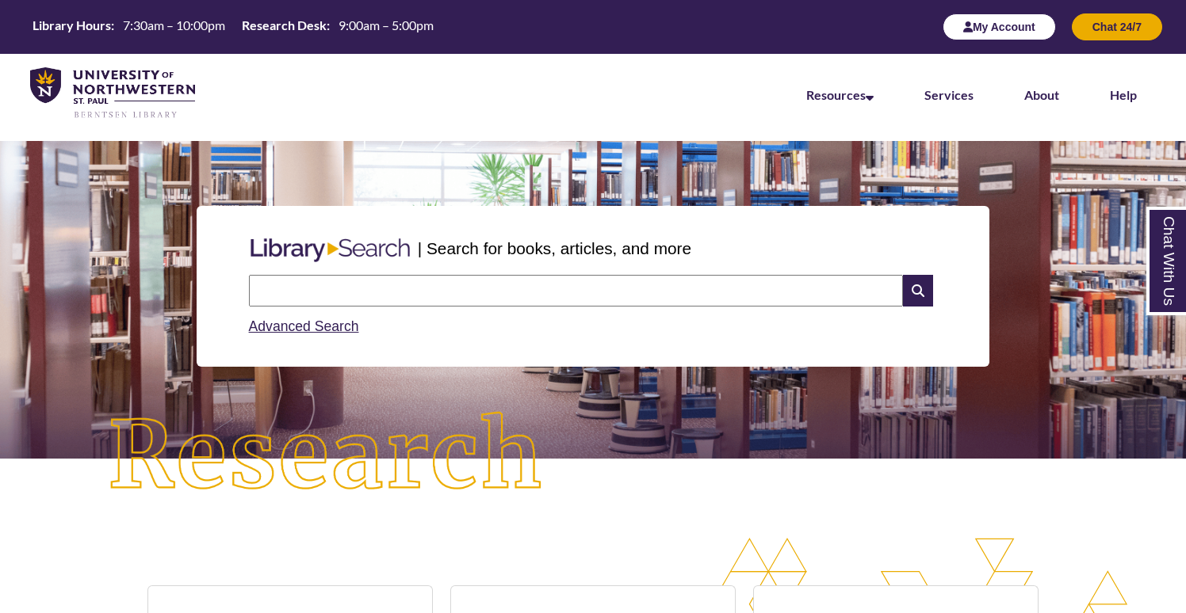
click at [954, 28] on button "My Account" at bounding box center [998, 26] width 113 height 27
click at [521, 290] on input "text" at bounding box center [576, 291] width 654 height 32
type input "*********"
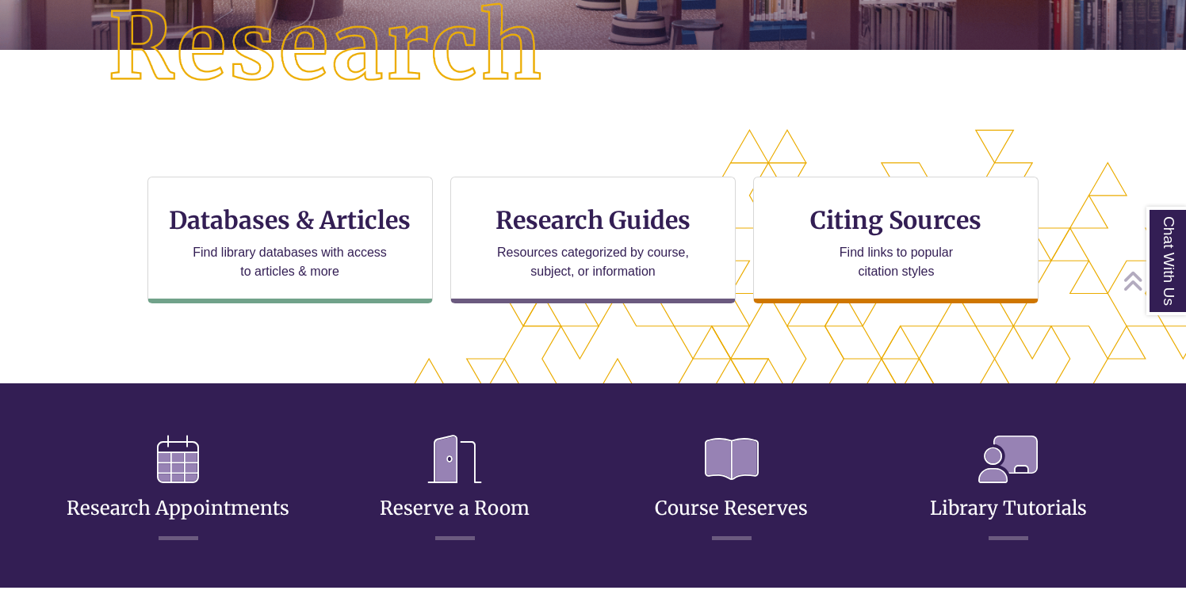
scroll to position [474, 0]
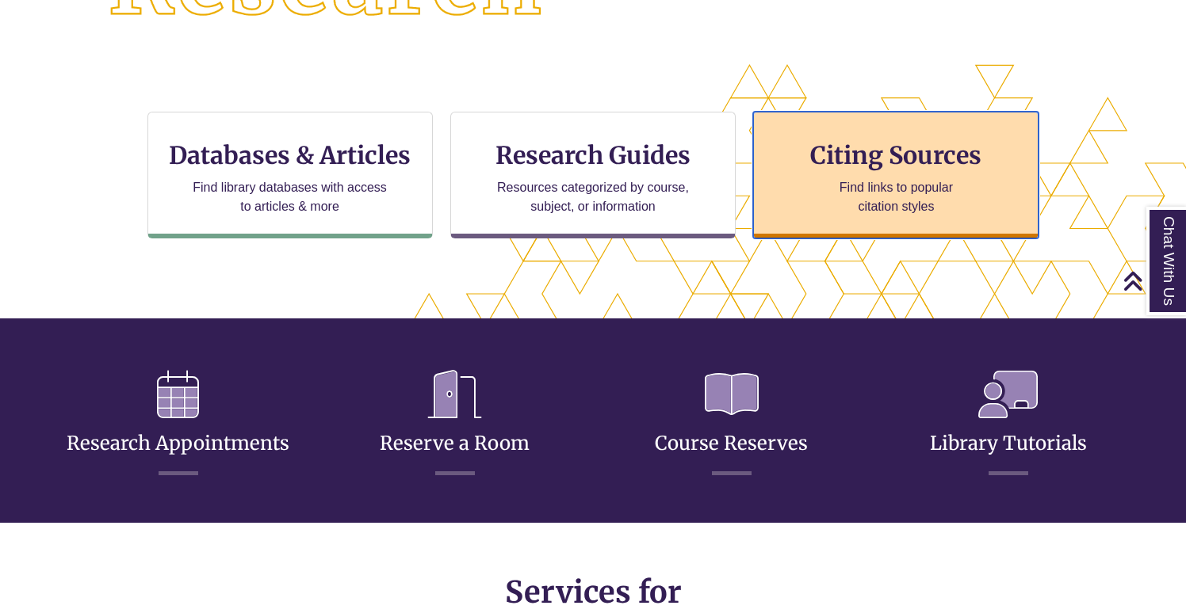
click at [910, 166] on h3 "Citing Sources" at bounding box center [896, 155] width 193 height 30
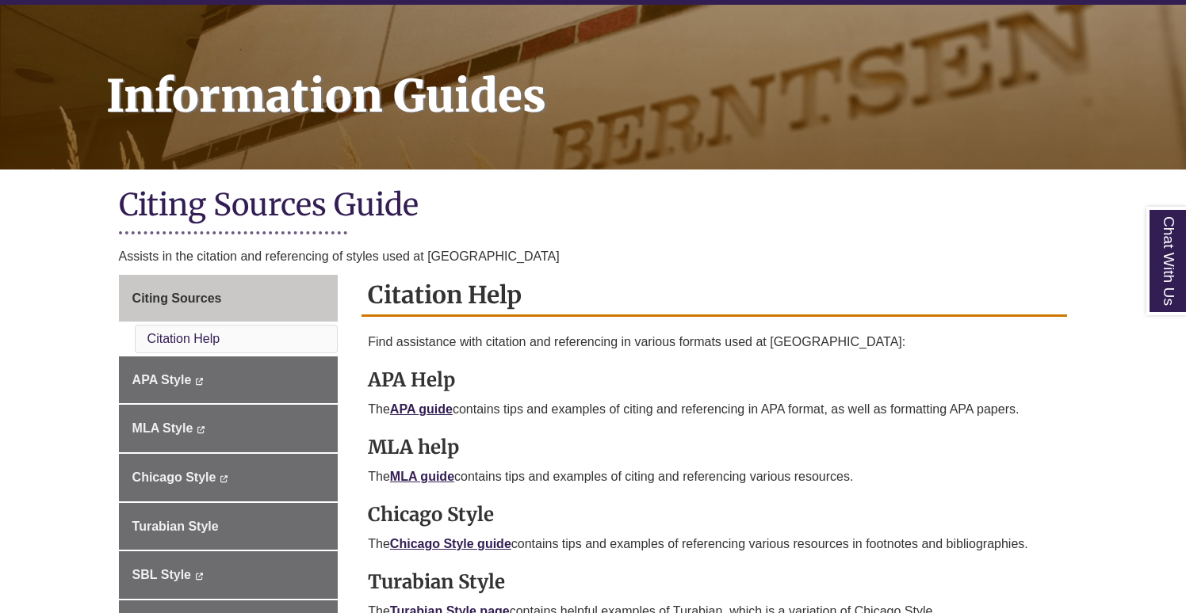
scroll to position [210, 0]
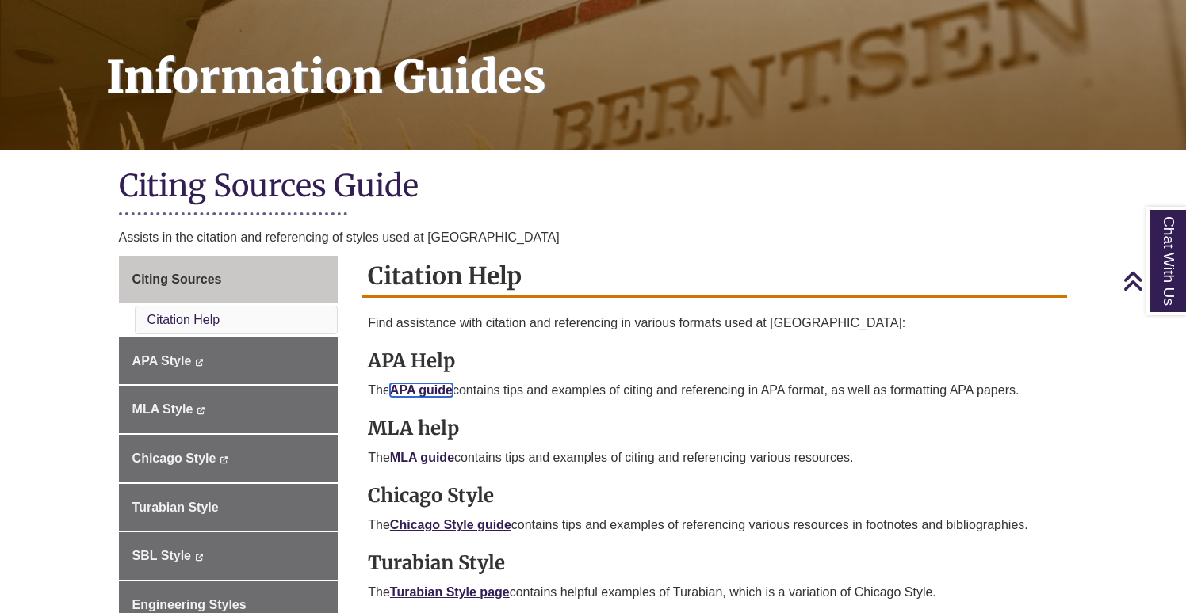
click at [431, 391] on link "APA guide" at bounding box center [421, 390] width 63 height 13
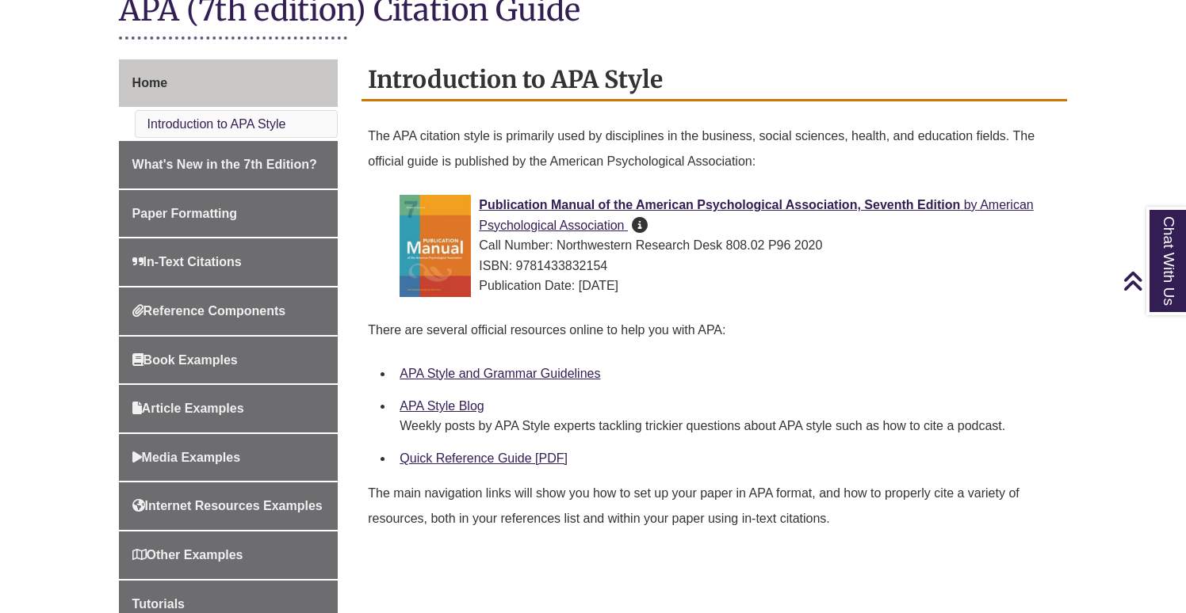
scroll to position [392, 0]
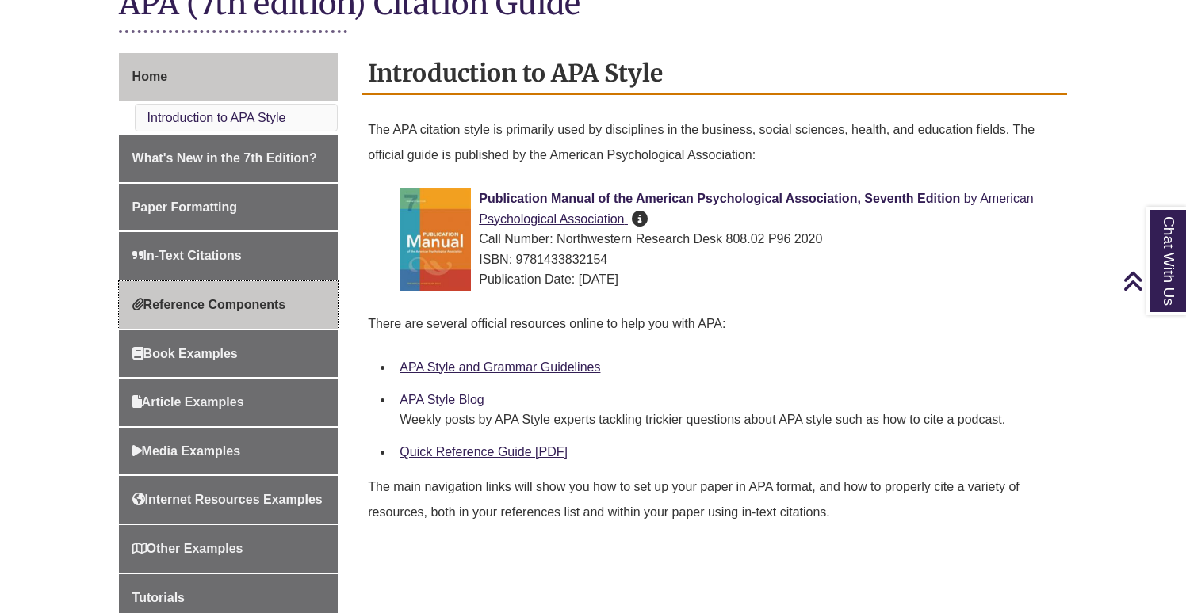
click at [276, 315] on link "Reference Components" at bounding box center [229, 305] width 220 height 48
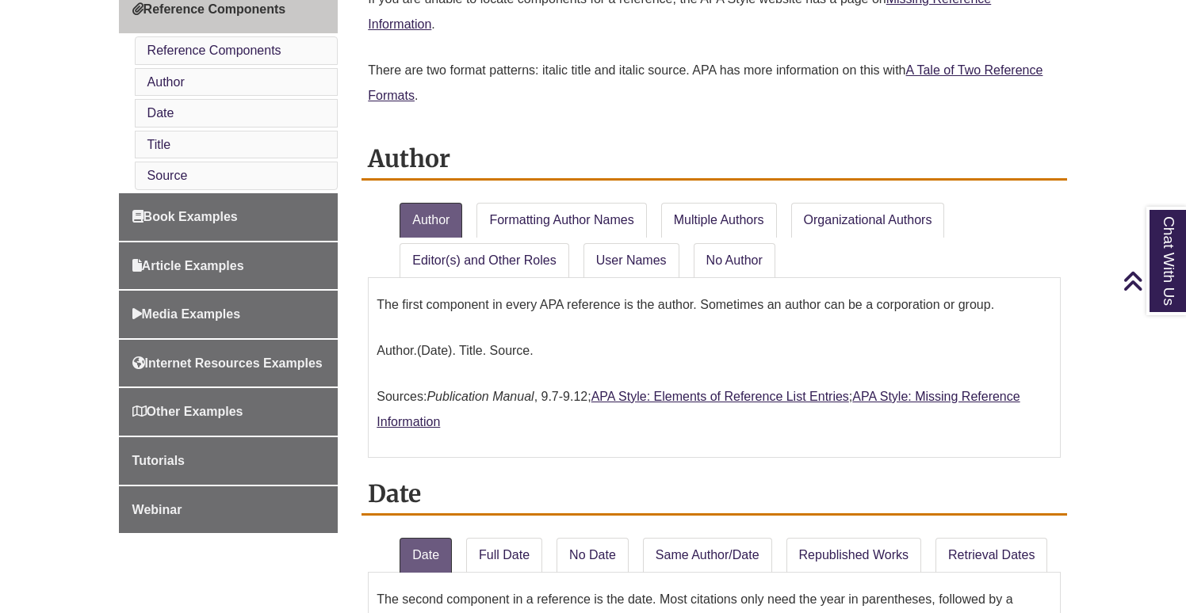
scroll to position [655, 0]
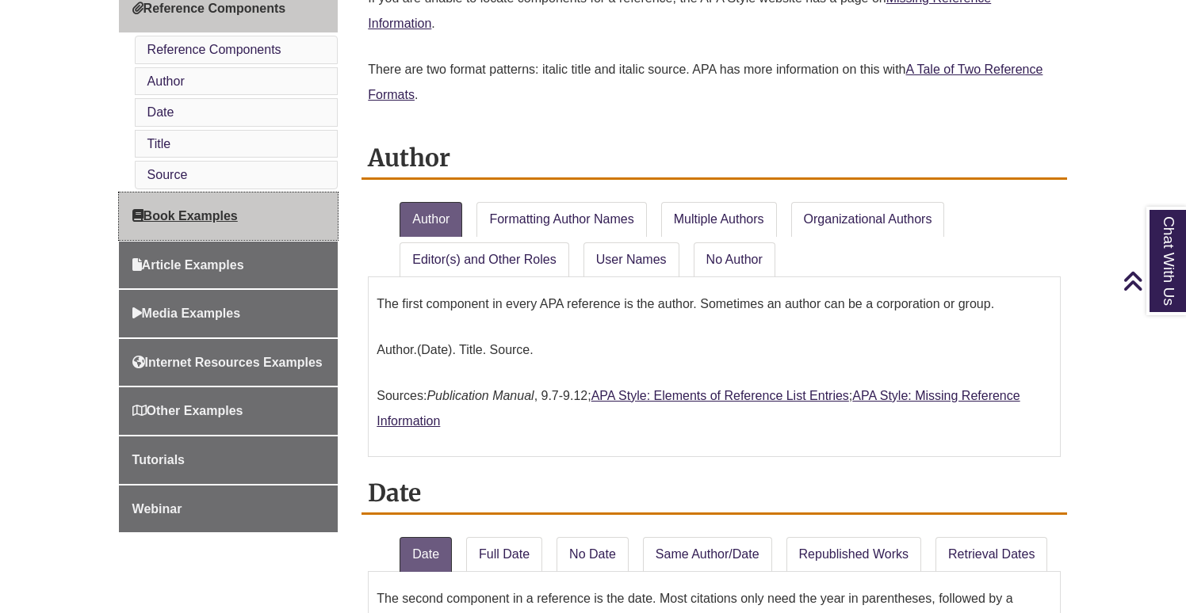
click at [310, 229] on link "Book Examples" at bounding box center [229, 217] width 220 height 48
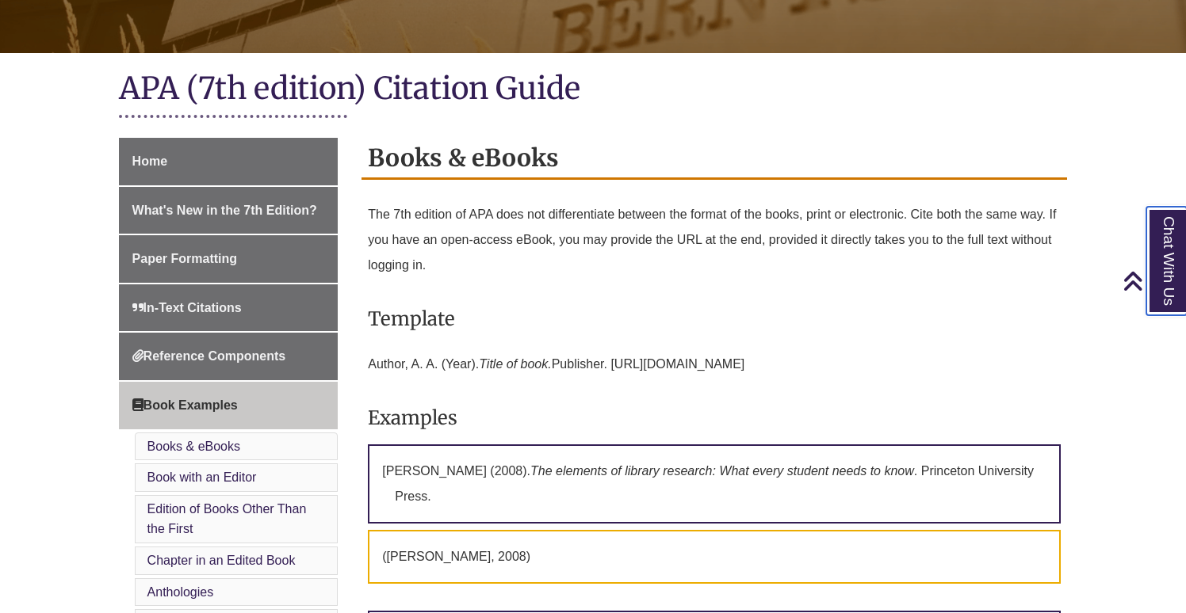
scroll to position [307, 0]
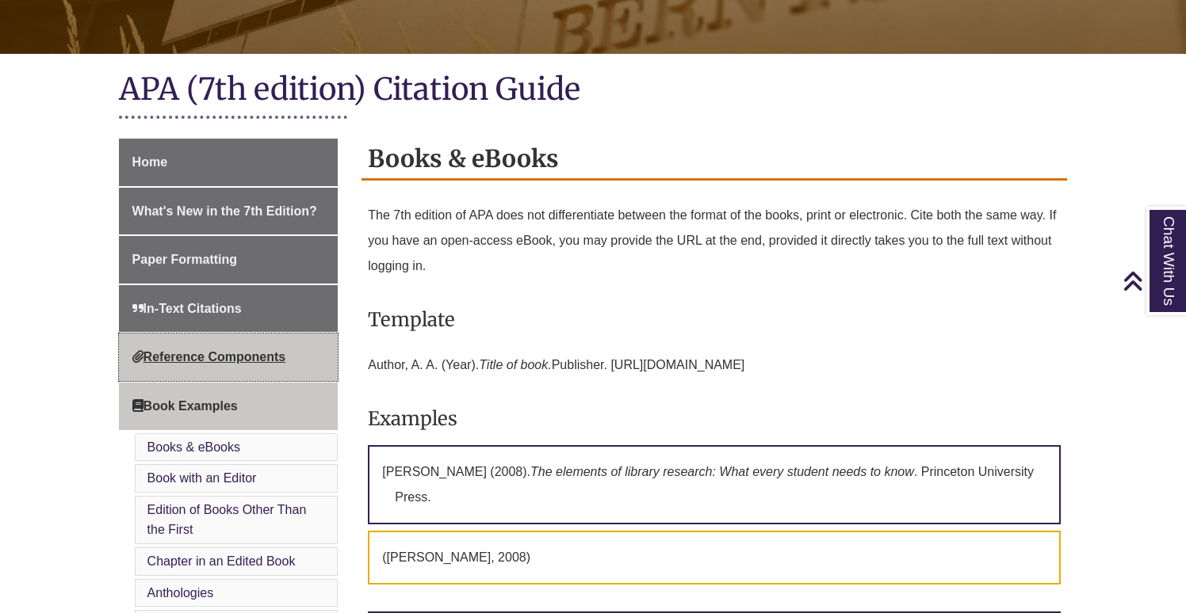
click at [223, 349] on link "Reference Components" at bounding box center [229, 358] width 220 height 48
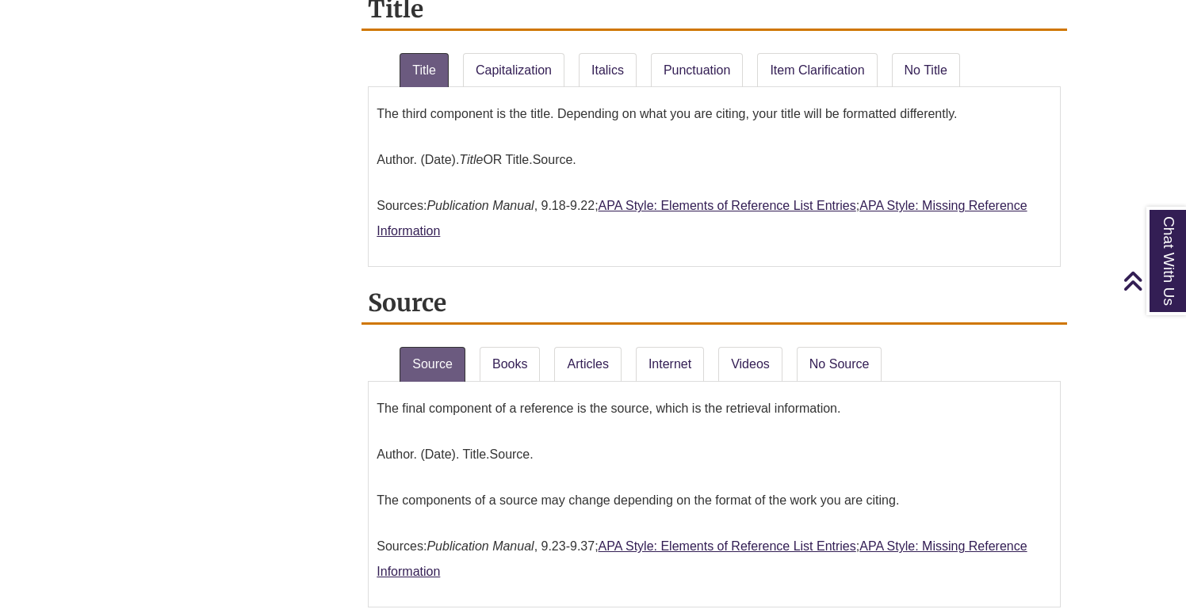
scroll to position [1462, 0]
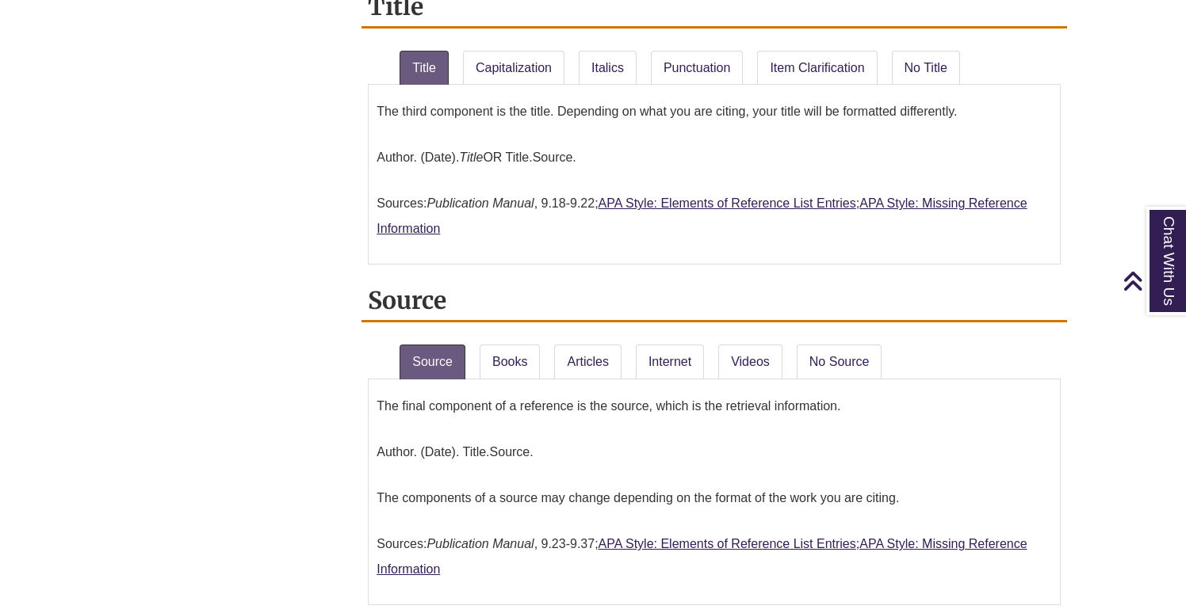
click at [490, 36] on div "Title Title Capitalization Italics Punctuation Item Clarification No Title The …" at bounding box center [713, 126] width 705 height 279
click at [495, 69] on link "Capitalization" at bounding box center [513, 68] width 101 height 35
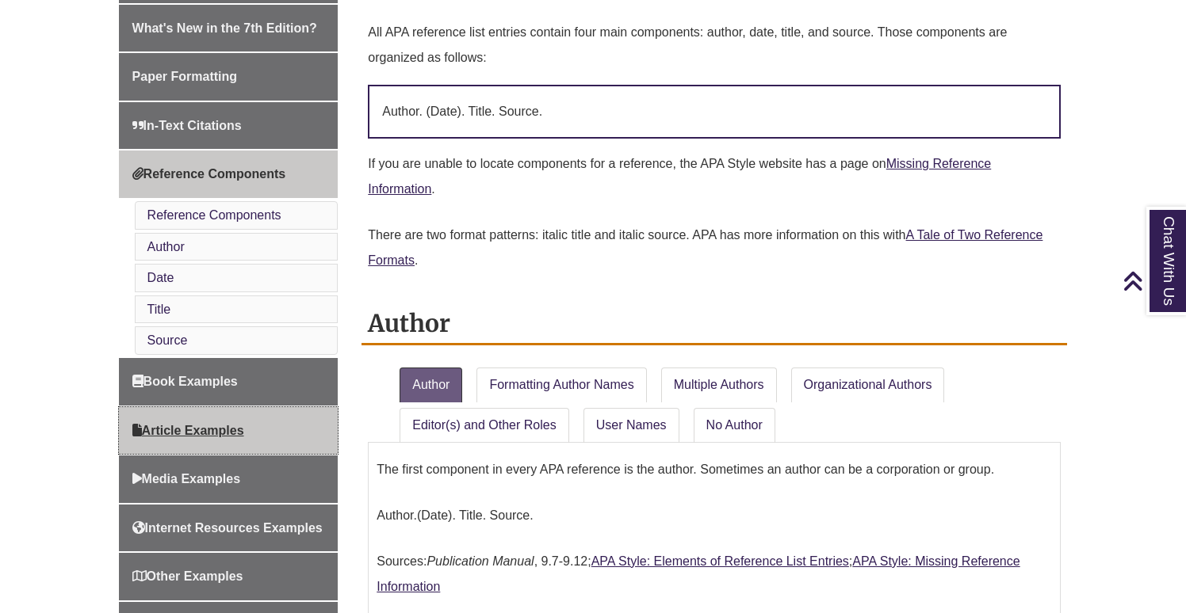
scroll to position [550, 0]
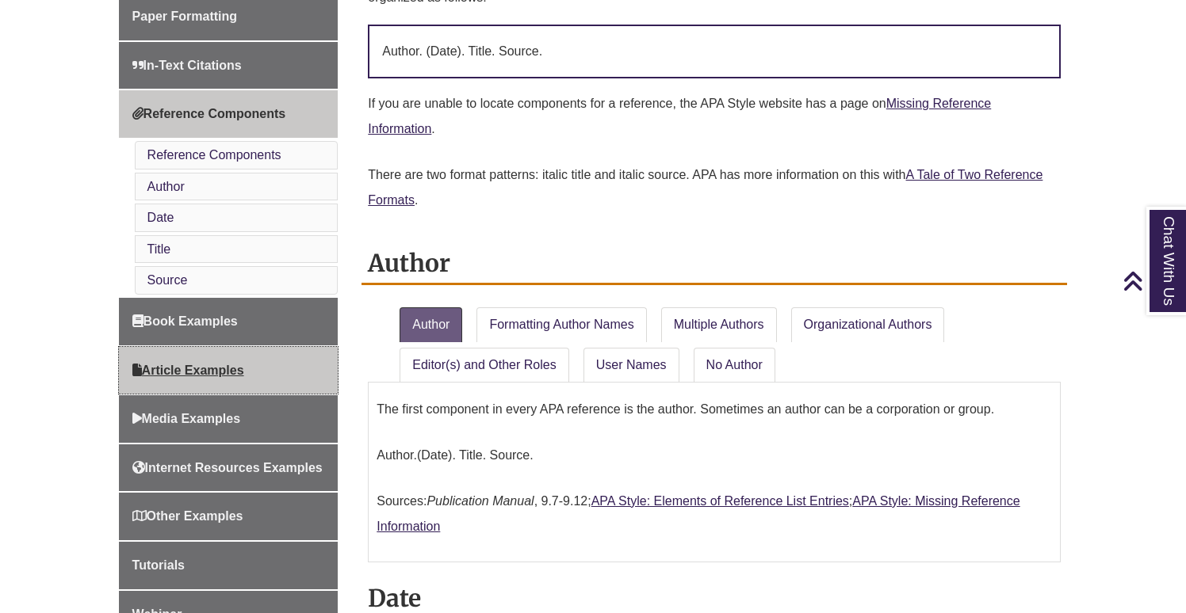
click at [210, 384] on link "Article Examples" at bounding box center [229, 371] width 220 height 48
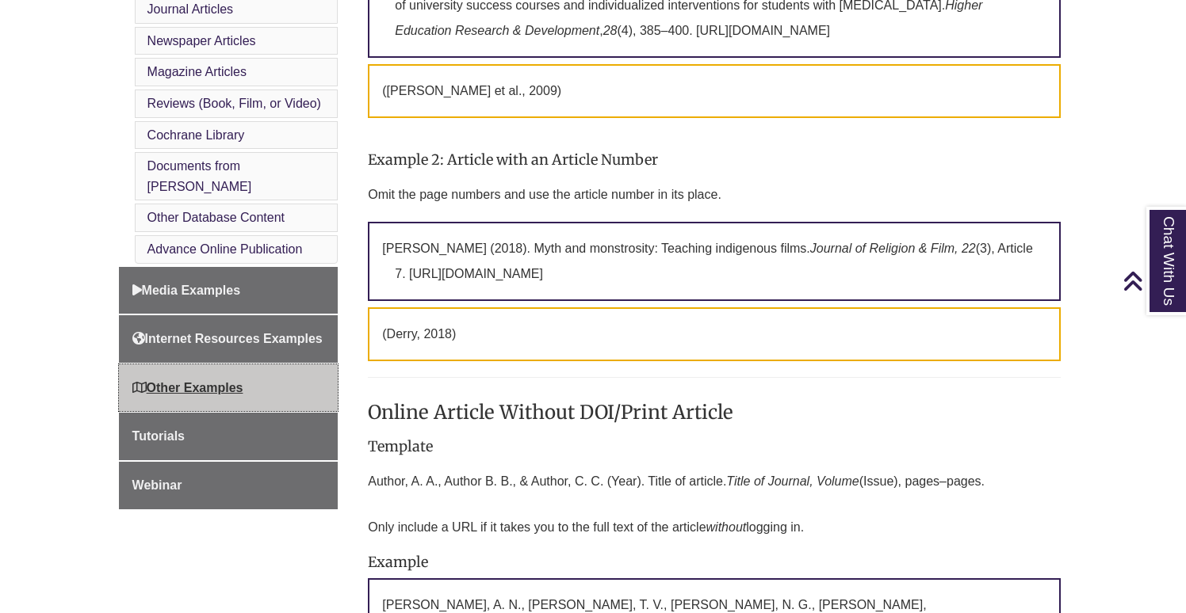
scroll to position [766, 0]
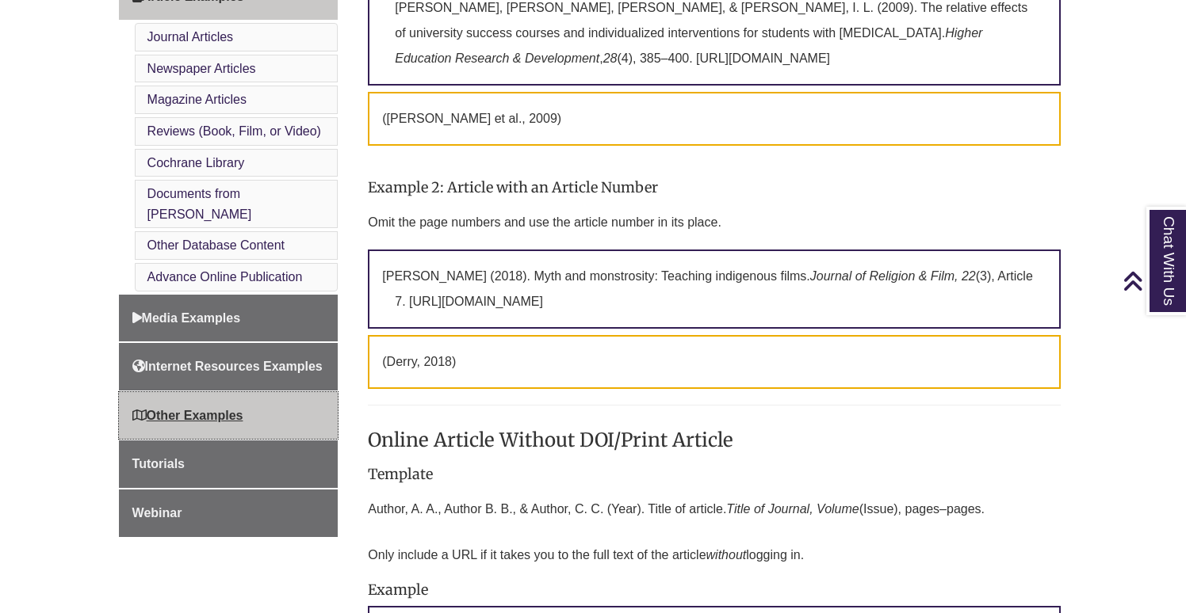
click at [215, 402] on link "Other Examples" at bounding box center [229, 416] width 220 height 48
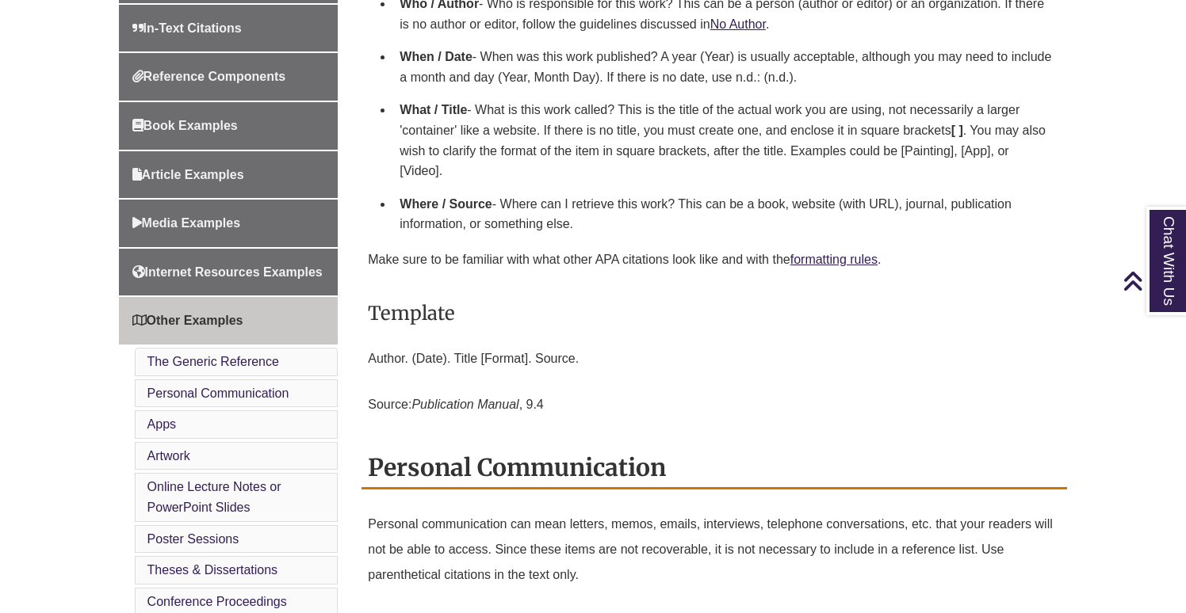
scroll to position [558, 0]
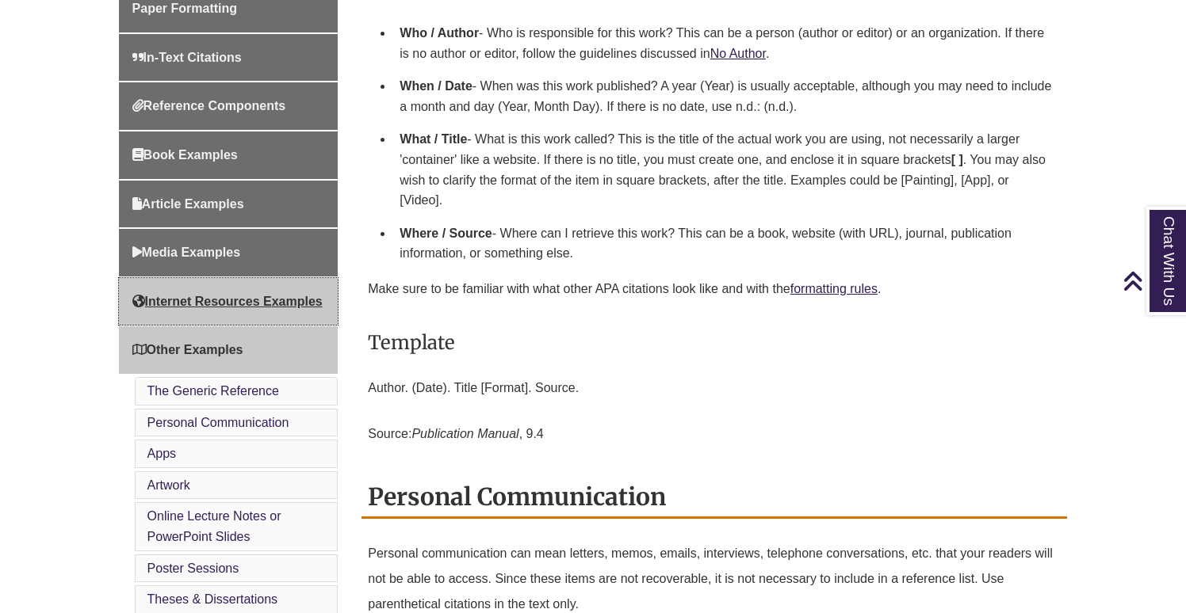
click at [243, 311] on link "Internet Resources Examples" at bounding box center [229, 302] width 220 height 48
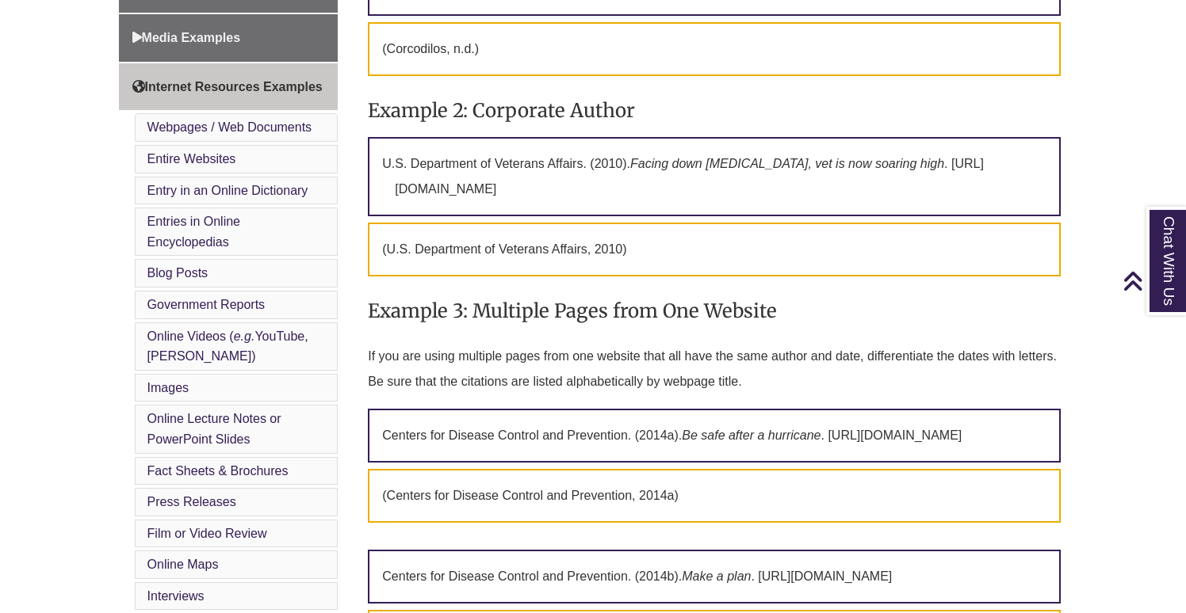
scroll to position [774, 0]
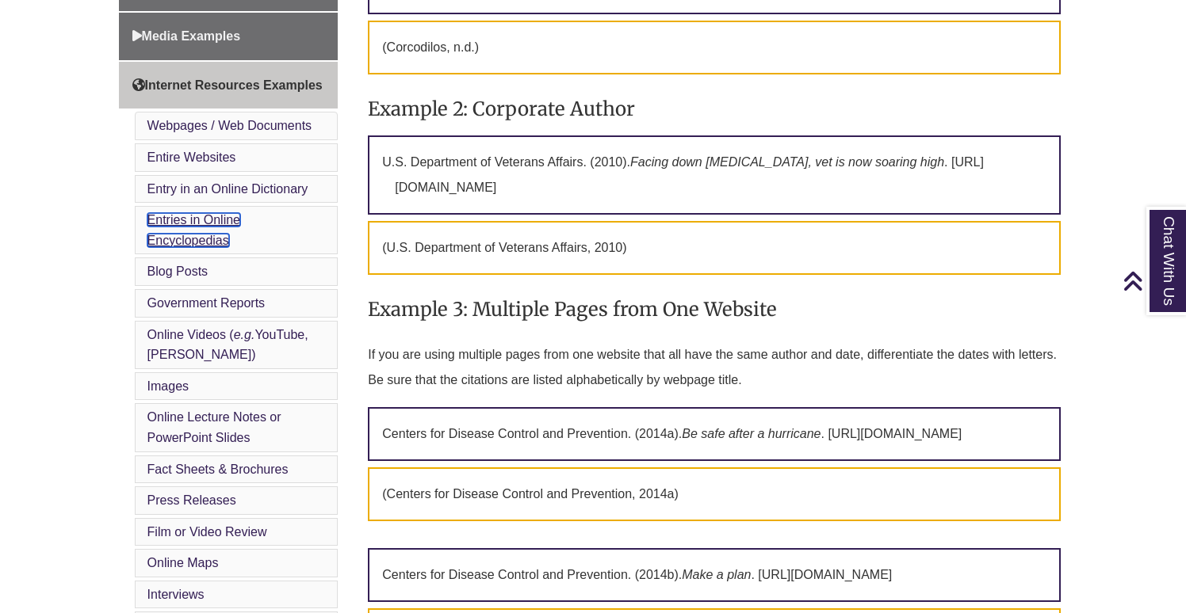
click at [217, 247] on link "Entries in Online Encyclopedias" at bounding box center [193, 230] width 93 height 34
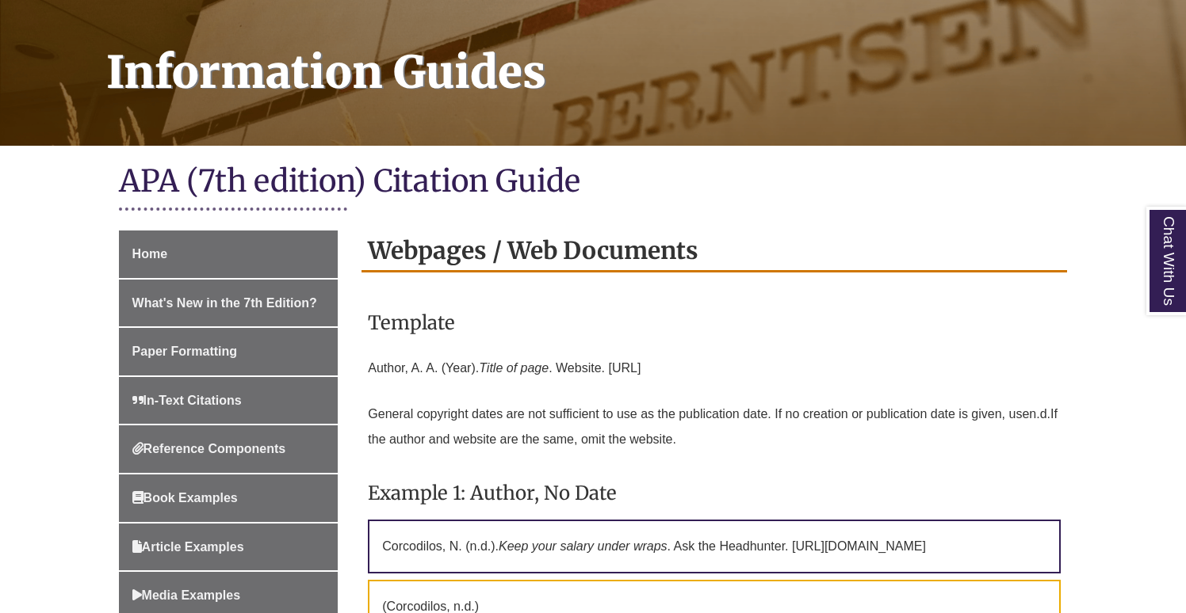
scroll to position [229, 0]
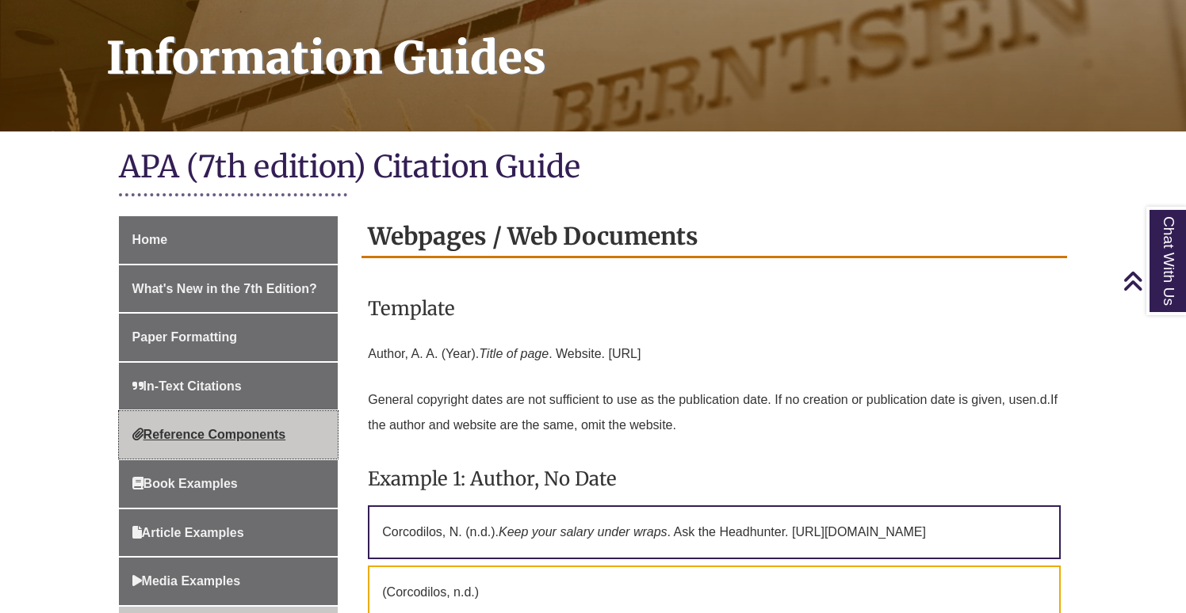
click at [239, 436] on span "Reference Components" at bounding box center [209, 434] width 154 height 13
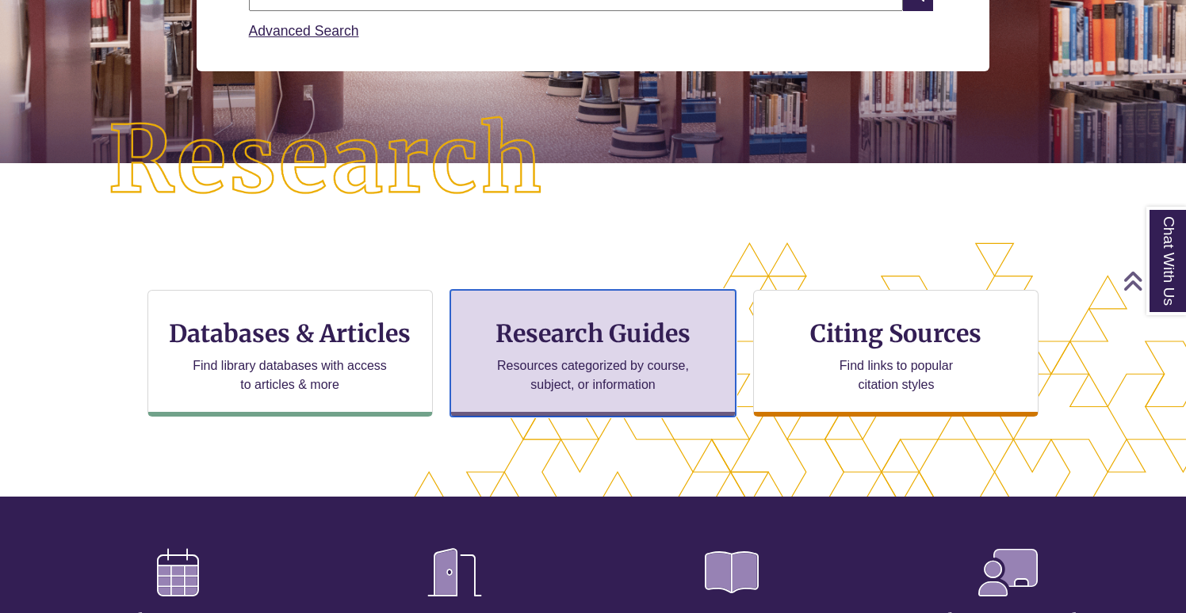
click at [558, 342] on h3 "Research Guides" at bounding box center [593, 334] width 258 height 30
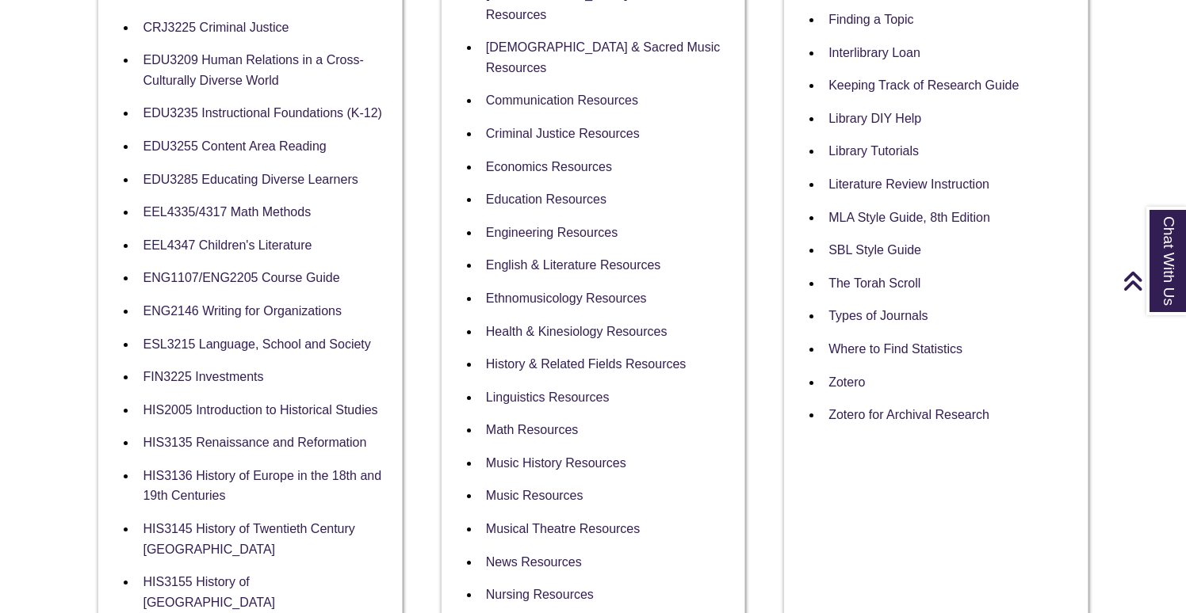
scroll to position [707, 0]
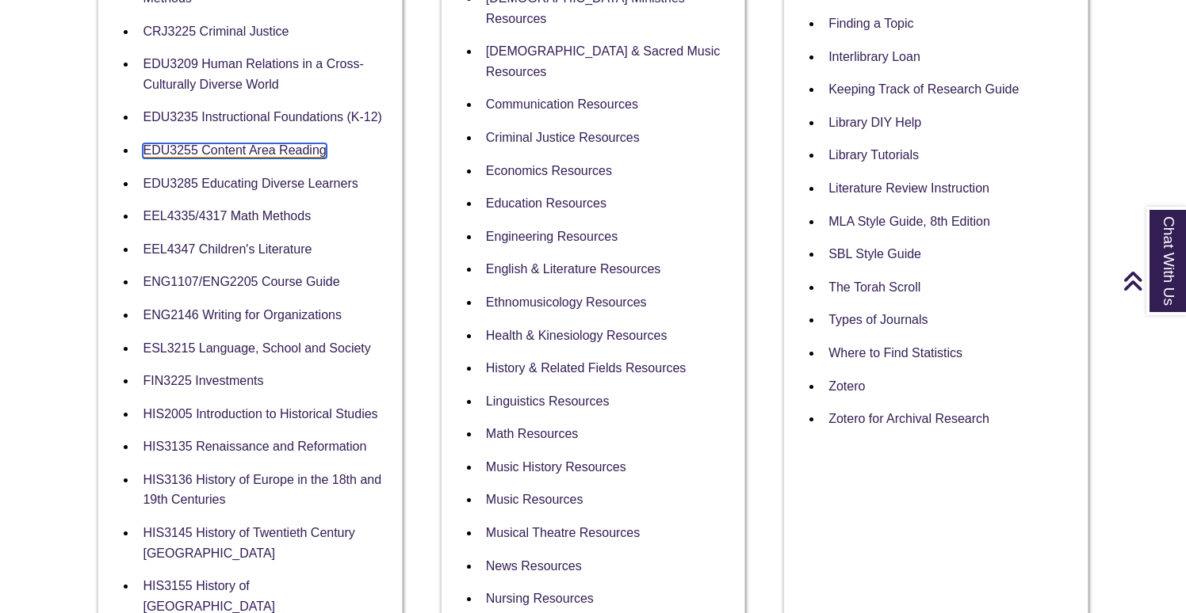
click at [253, 148] on link "EDU3255 Content Area Reading" at bounding box center [234, 150] width 183 height 15
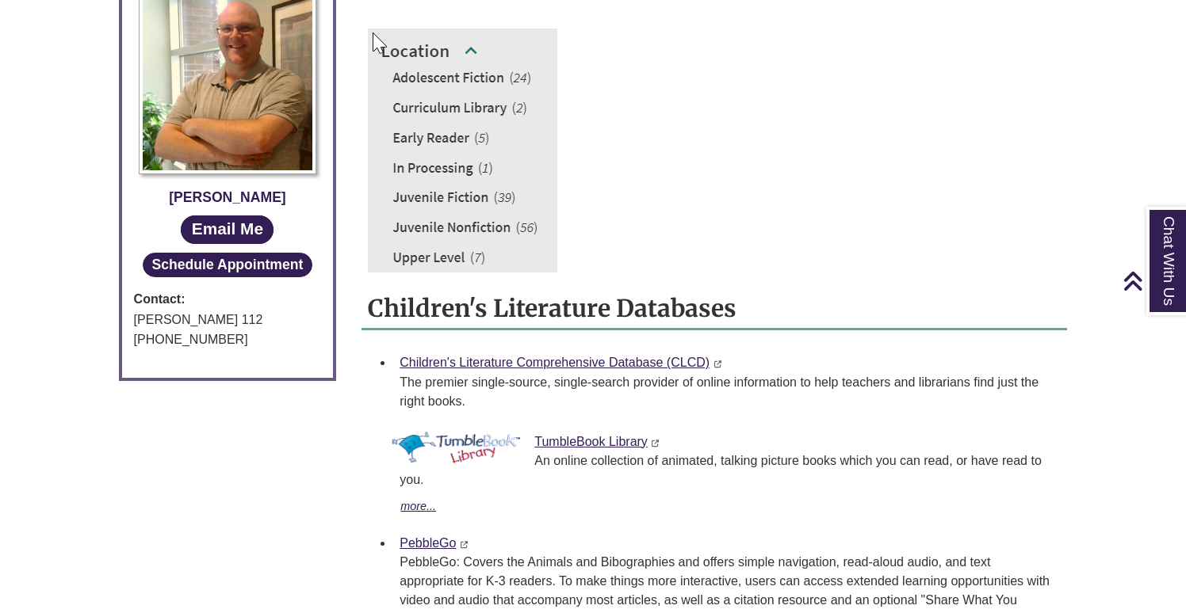
scroll to position [520, 0]
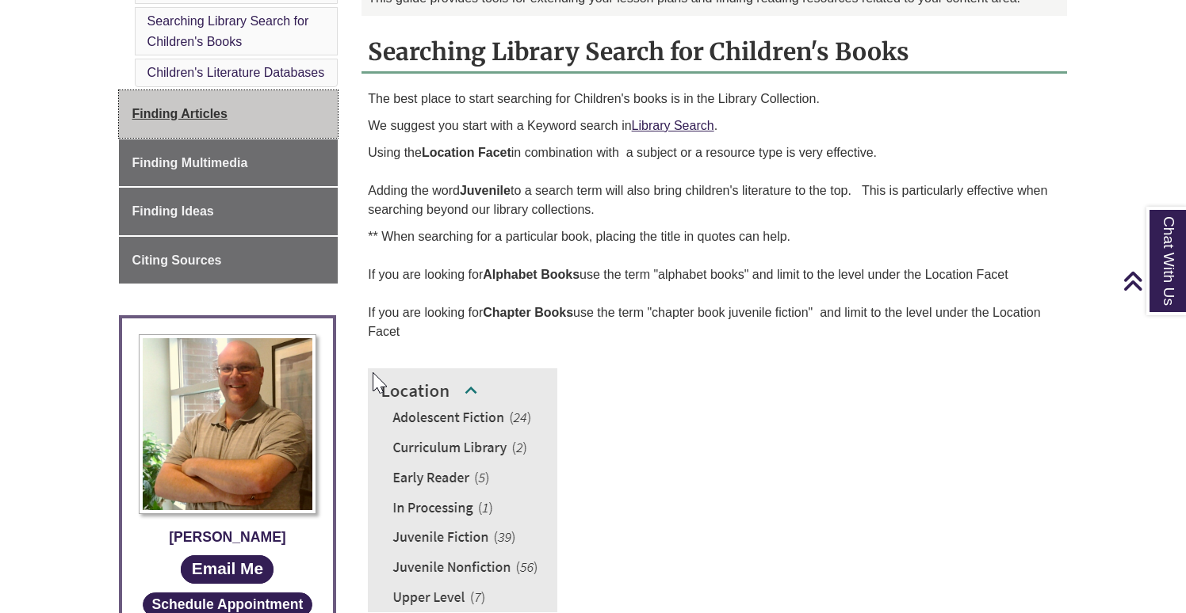
click at [283, 111] on link "Finding Articles" at bounding box center [229, 114] width 220 height 48
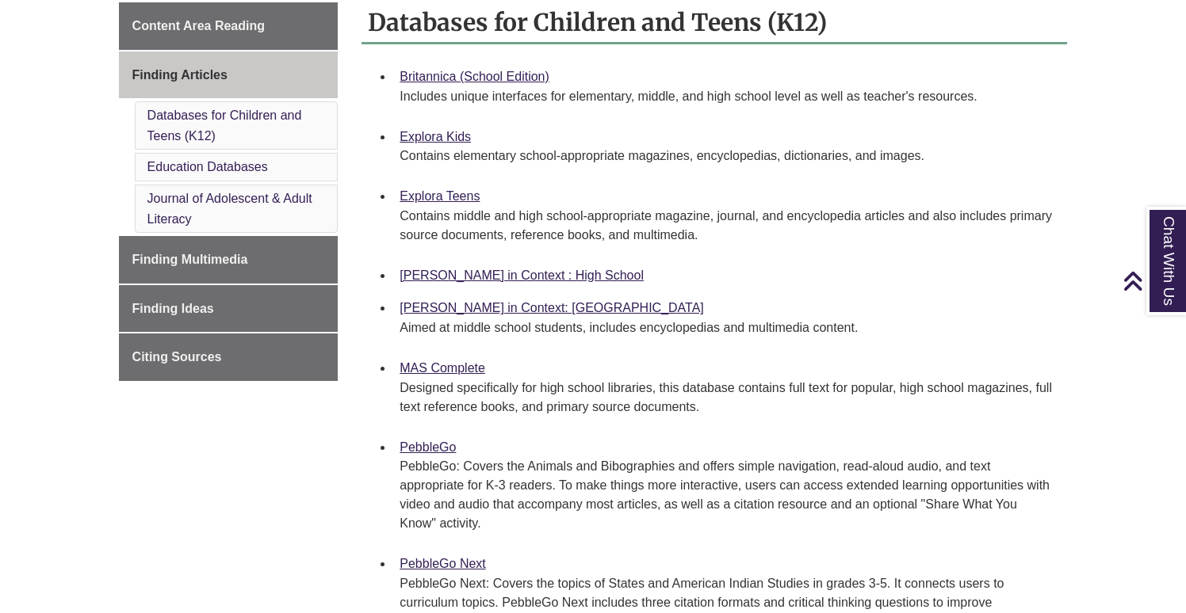
scroll to position [416, 0]
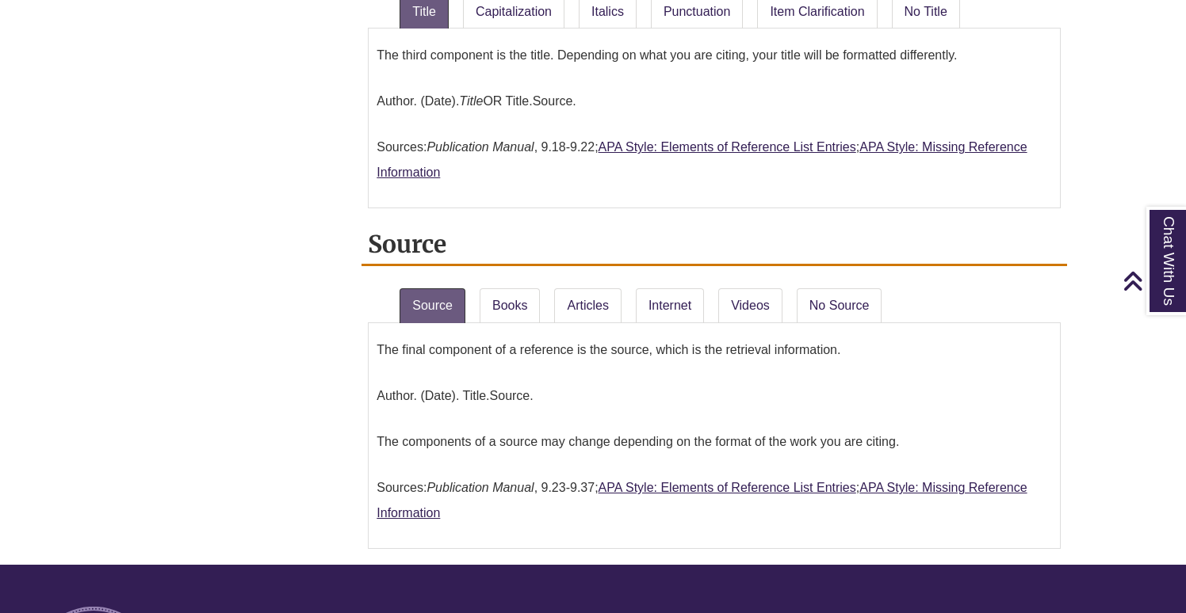
scroll to position [1520, 0]
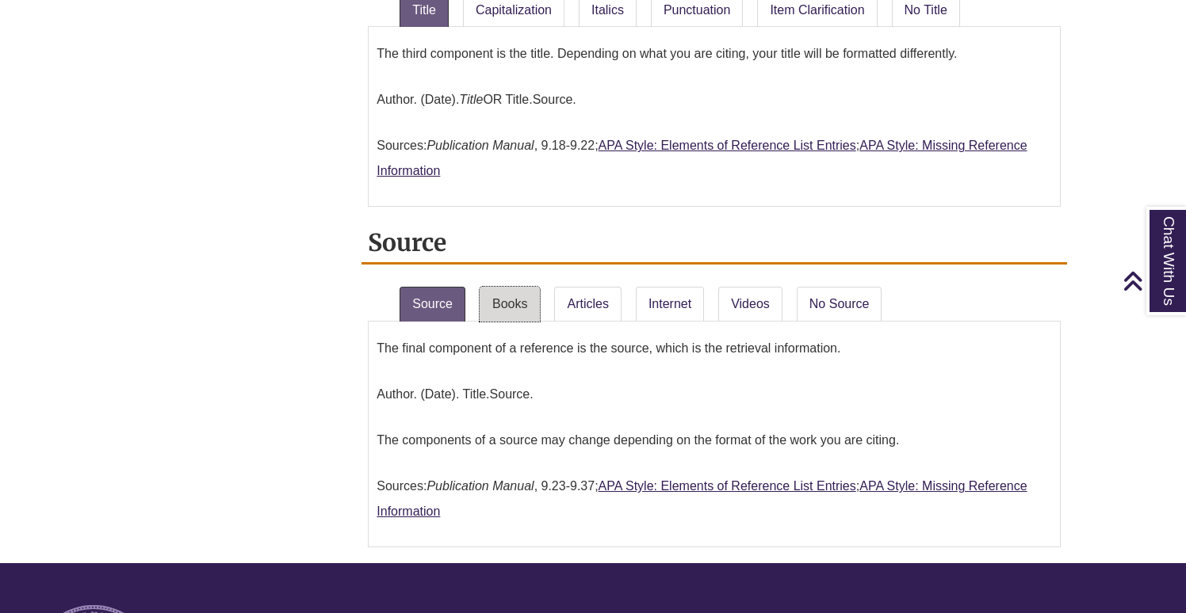
click at [520, 316] on link "Books" at bounding box center [509, 304] width 60 height 35
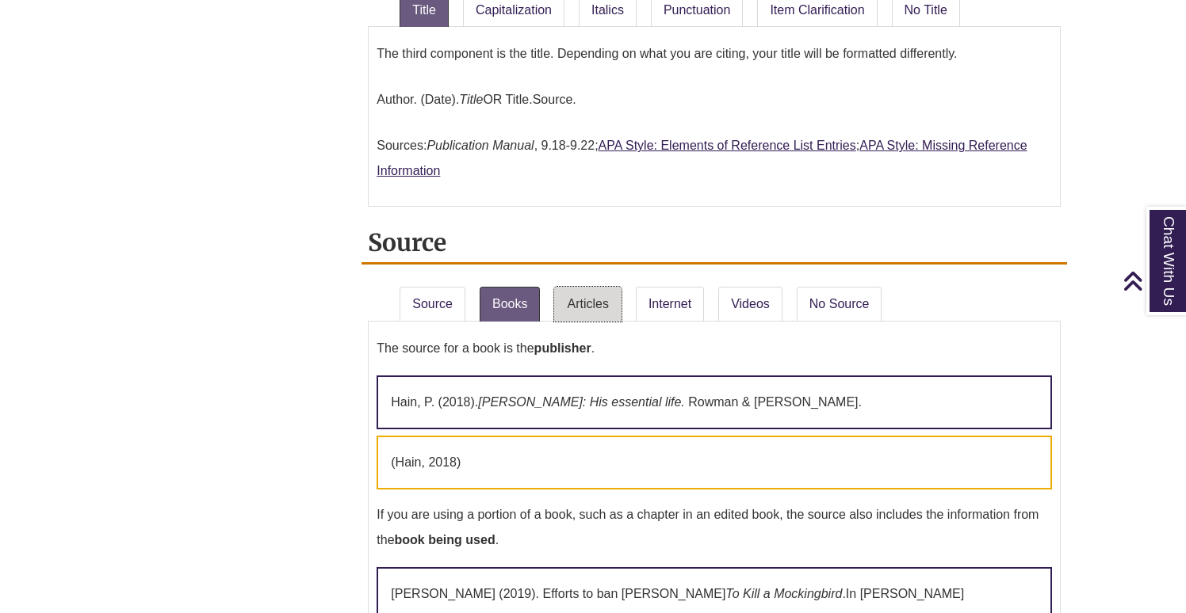
click at [568, 304] on link "Articles" at bounding box center [587, 304] width 67 height 35
